Goal: Information Seeking & Learning: Check status

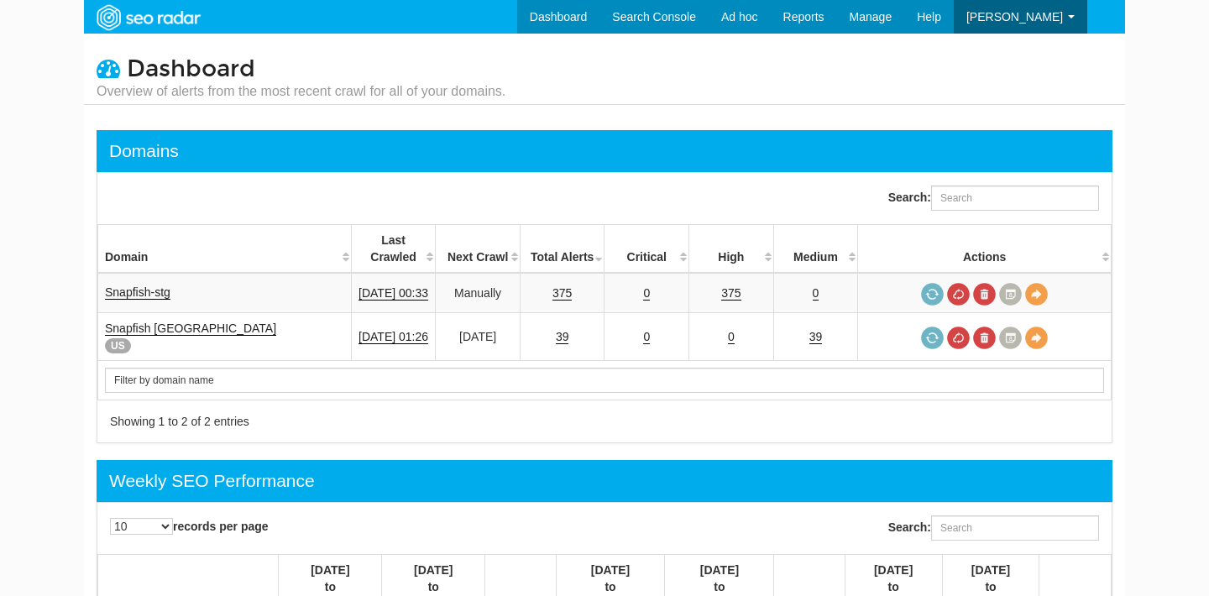
scroll to position [67, 0]
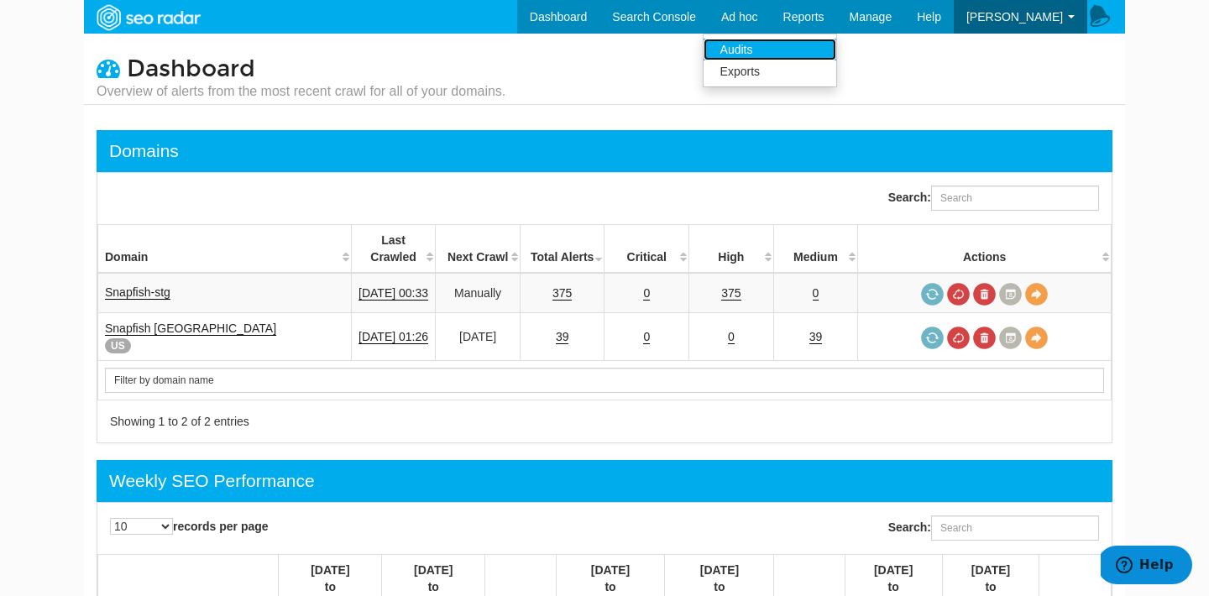
click at [770, 49] on link "Audits" at bounding box center [770, 50] width 133 height 22
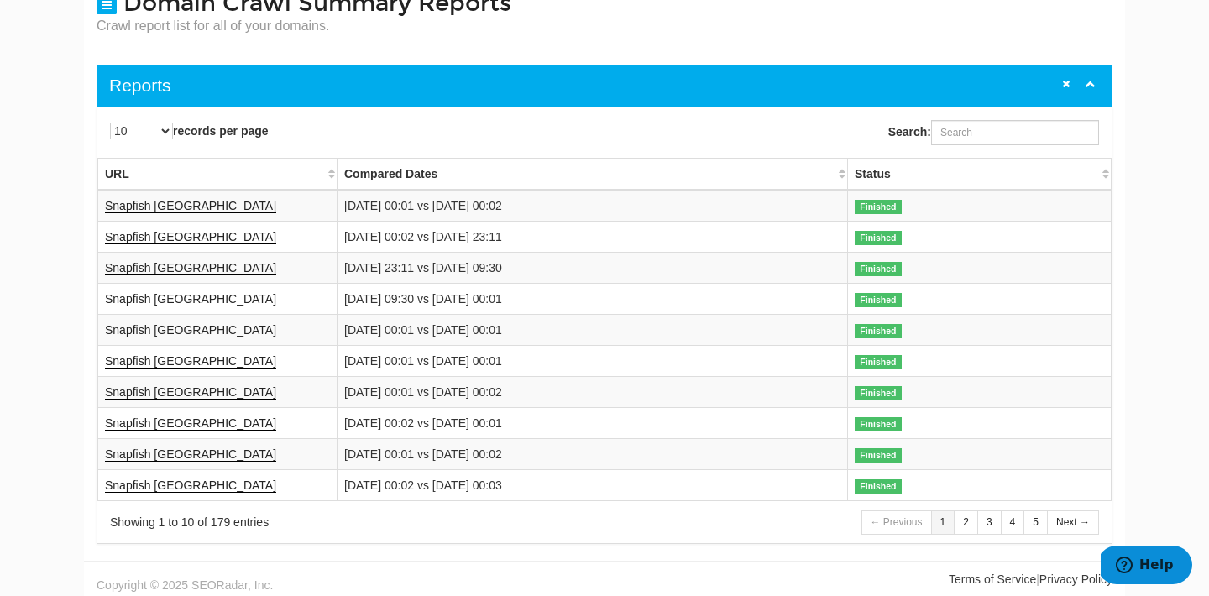
scroll to position [71, 0]
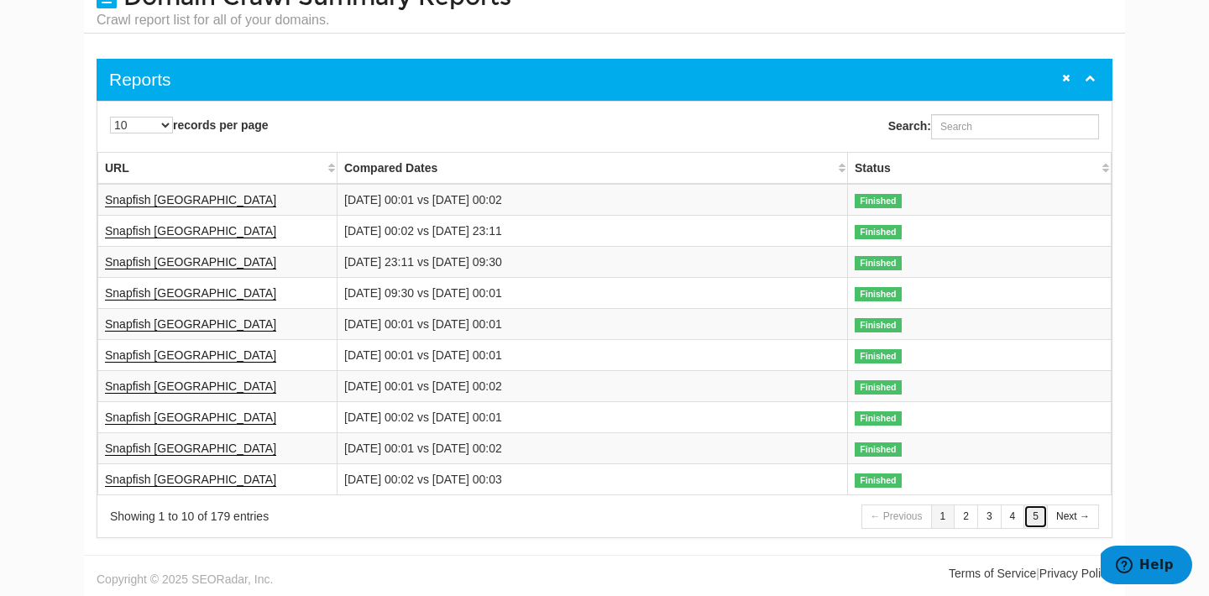
click at [1028, 523] on link "5" at bounding box center [1035, 517] width 24 height 24
click at [1037, 521] on link "7" at bounding box center [1035, 517] width 24 height 24
click at [984, 517] on link "7" at bounding box center [989, 517] width 24 height 24
click at [962, 519] on link "6" at bounding box center [966, 517] width 24 height 24
click at [950, 521] on link "4" at bounding box center [943, 517] width 24 height 24
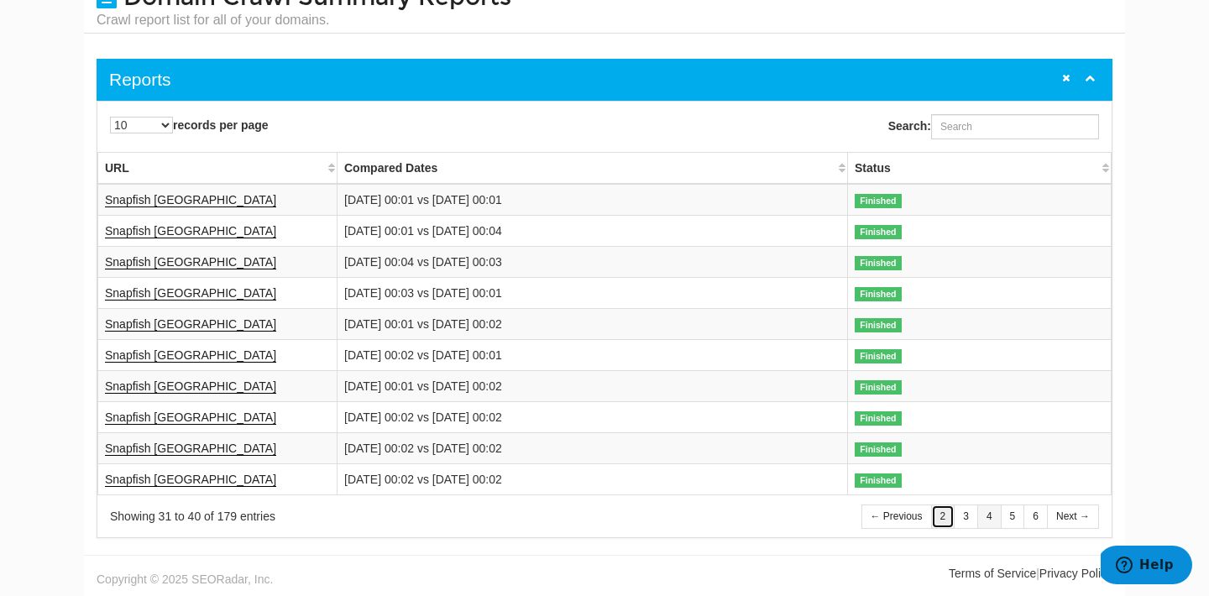
click at [944, 521] on link "2" at bounding box center [943, 517] width 24 height 24
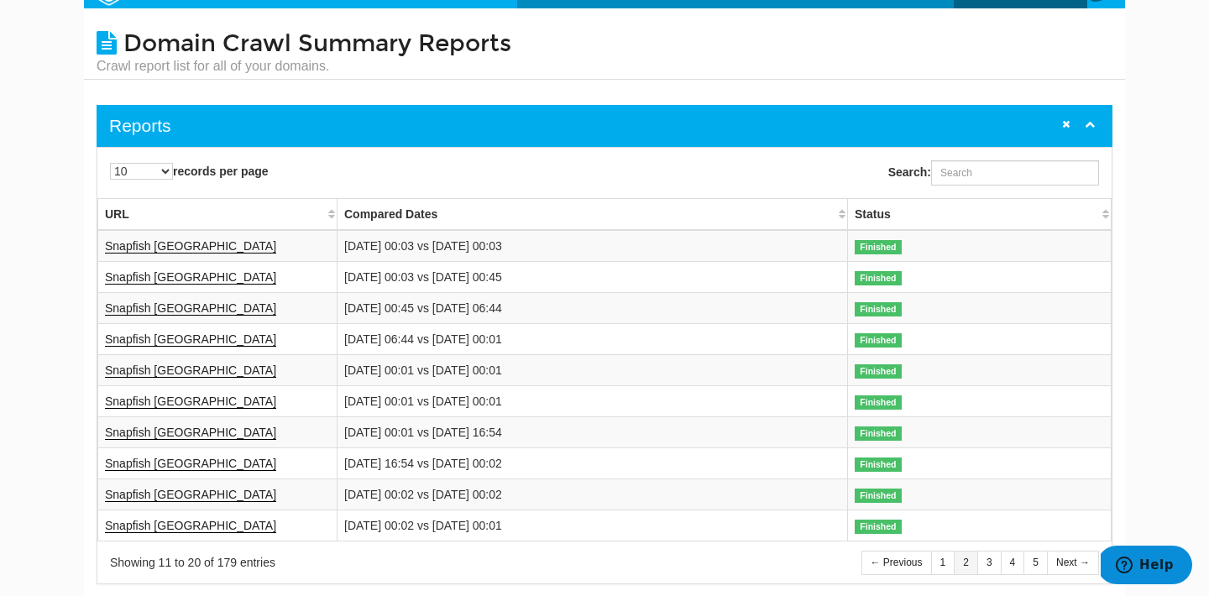
scroll to position [20, 0]
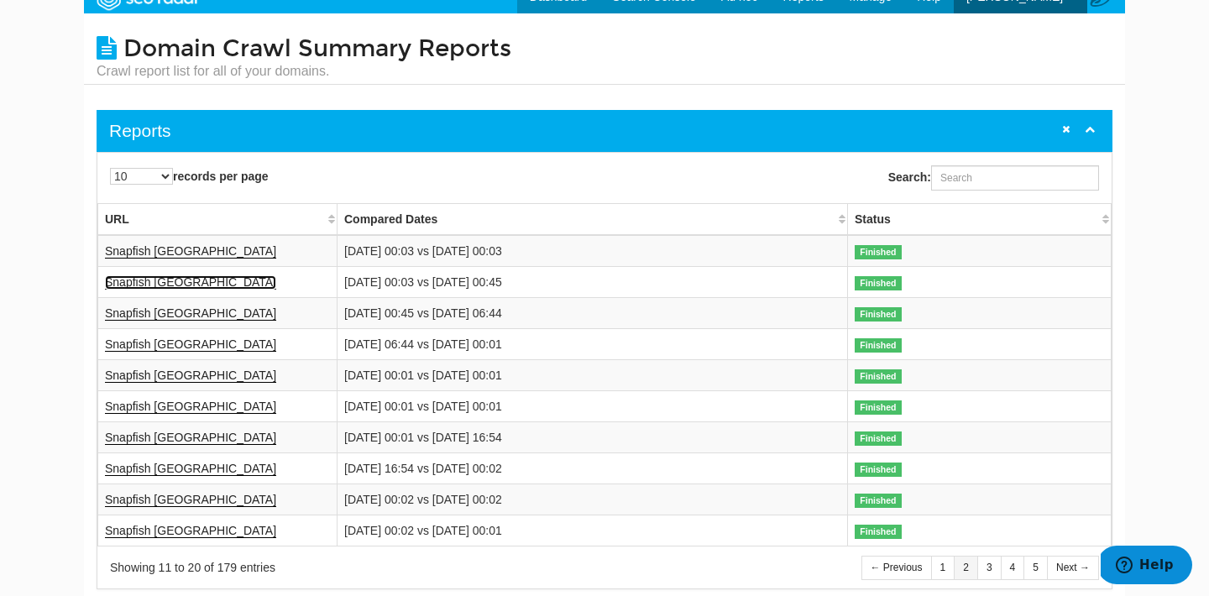
click at [135, 282] on link "Snapfish [GEOGRAPHIC_DATA]" at bounding box center [190, 282] width 171 height 14
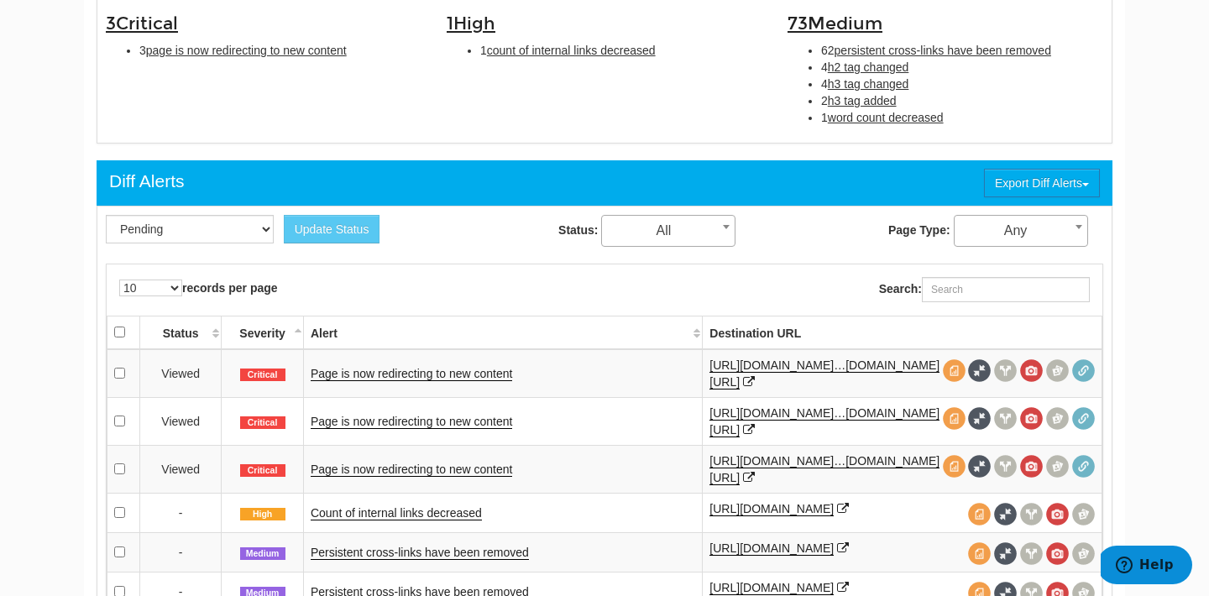
scroll to position [599, 0]
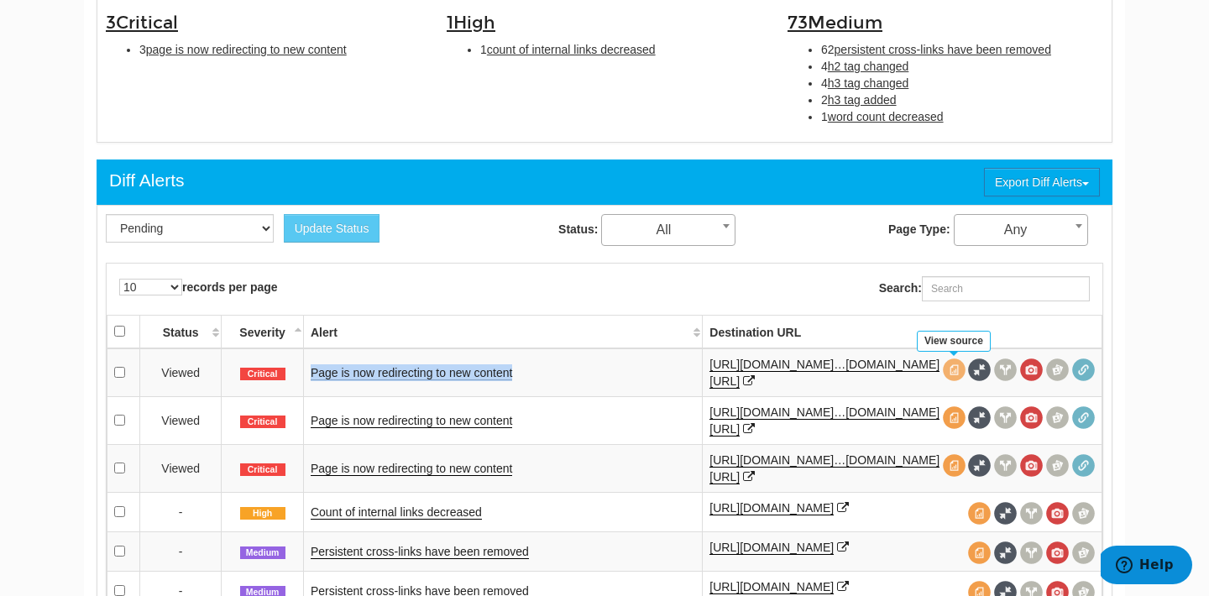
click at [957, 372] on span at bounding box center [954, 369] width 23 height 23
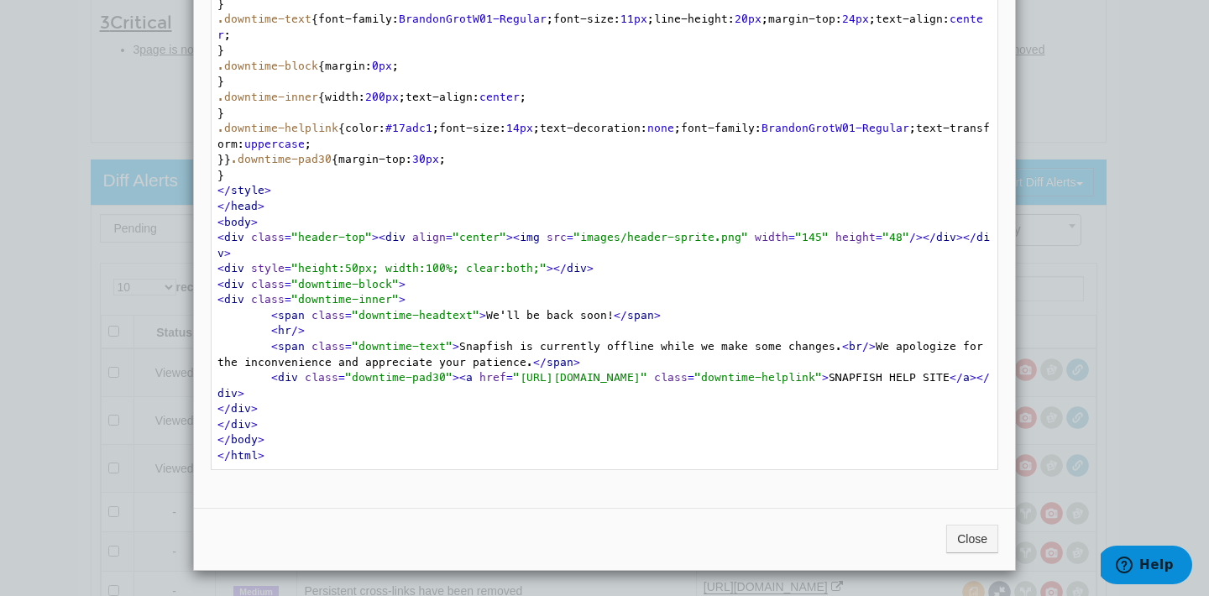
scroll to position [2730, 0]
click at [970, 542] on button "Close" at bounding box center [972, 539] width 52 height 29
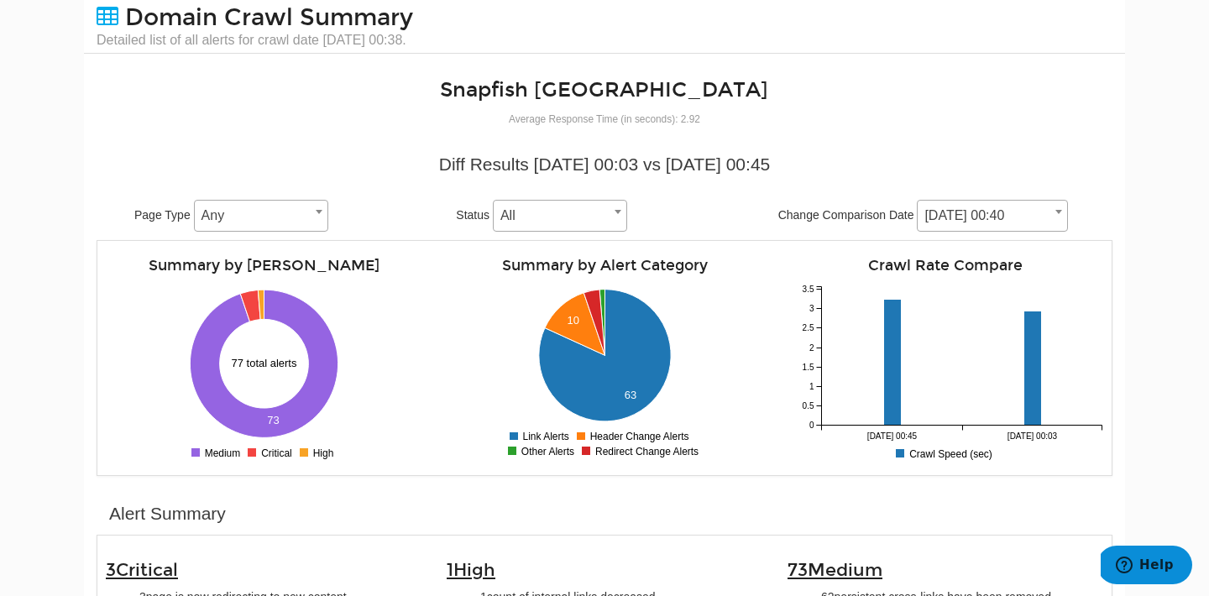
scroll to position [0, 0]
